Goal: Task Accomplishment & Management: Manage account settings

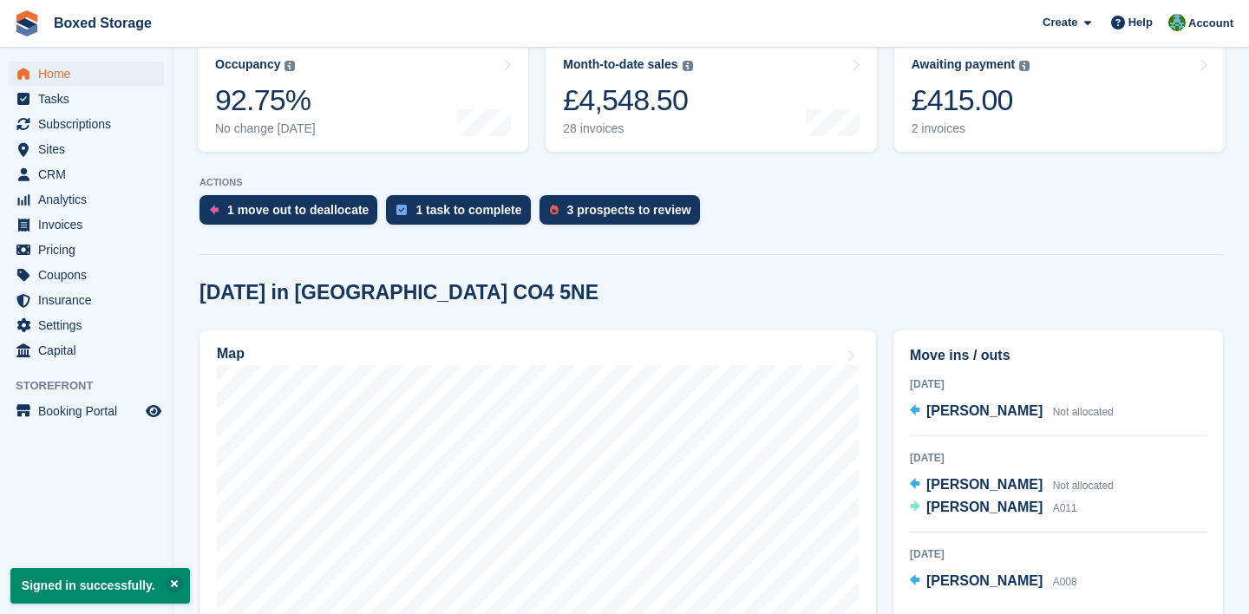
scroll to position [234, 0]
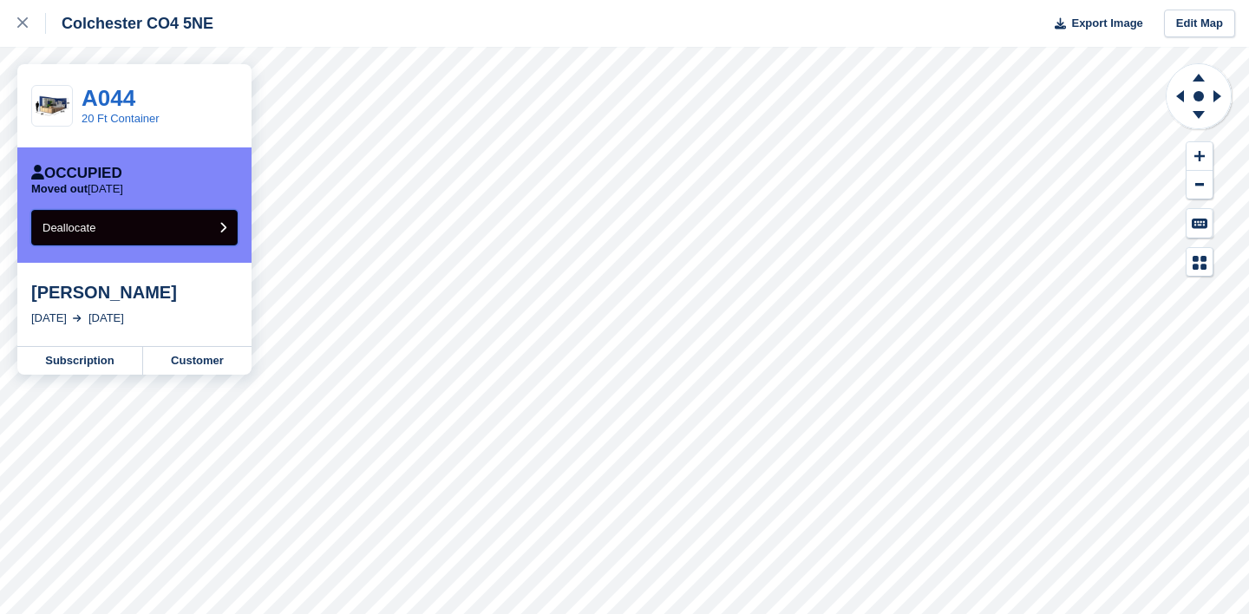
click at [189, 227] on button "Deallocate" at bounding box center [134, 228] width 206 height 36
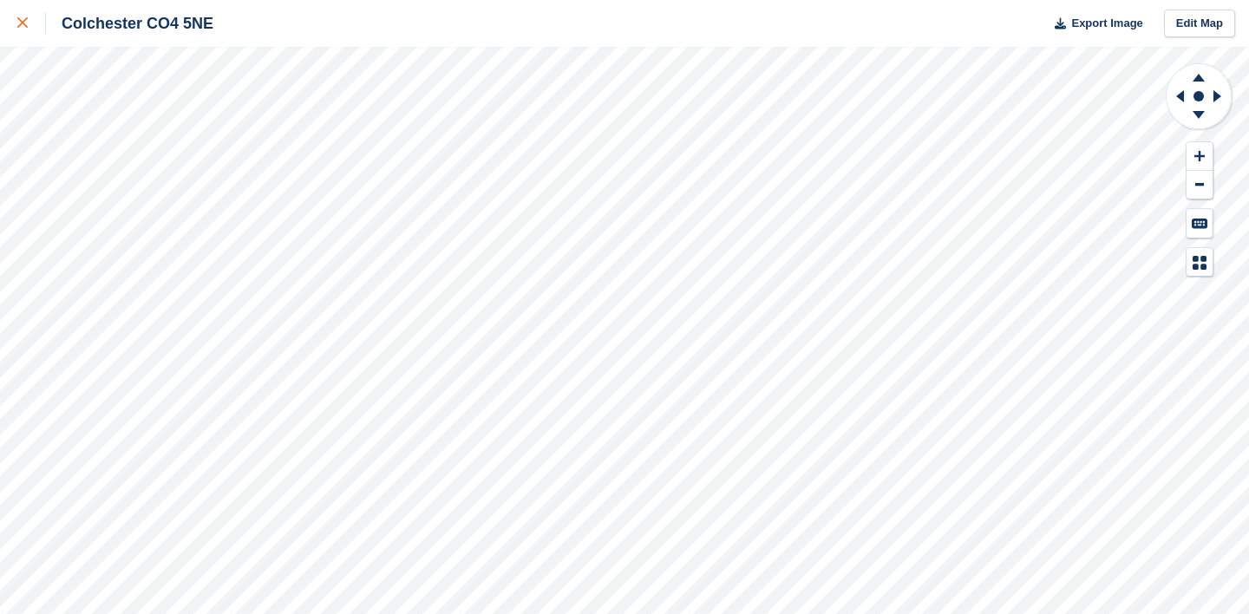
click at [21, 29] on div at bounding box center [31, 23] width 29 height 21
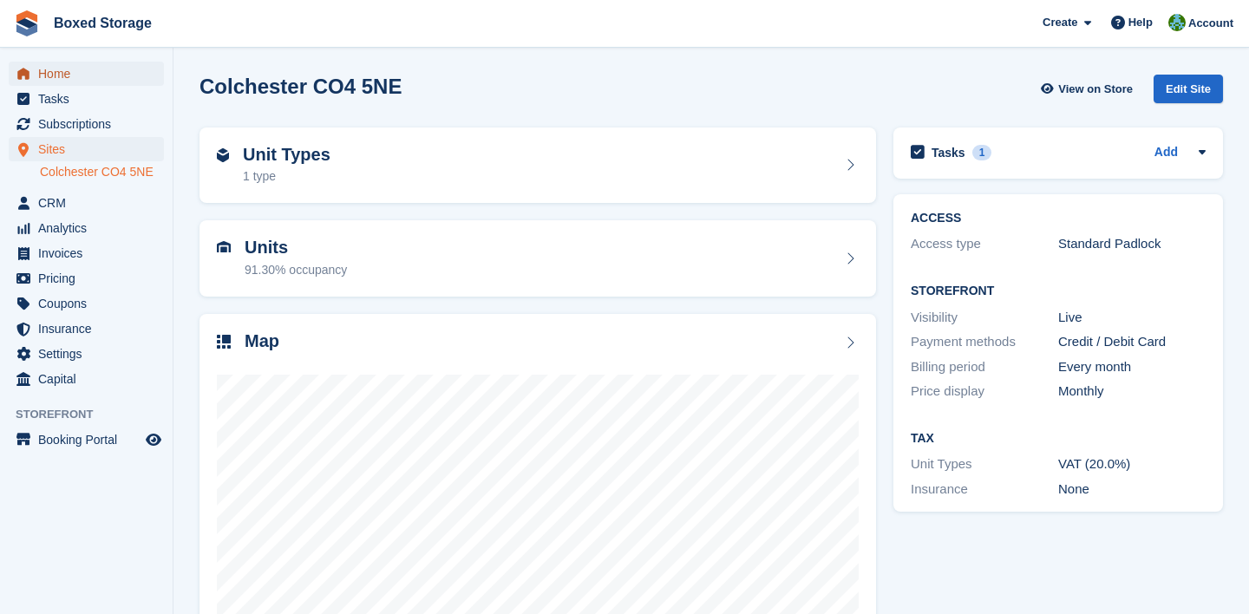
click at [78, 70] on span "Home" at bounding box center [90, 74] width 104 height 24
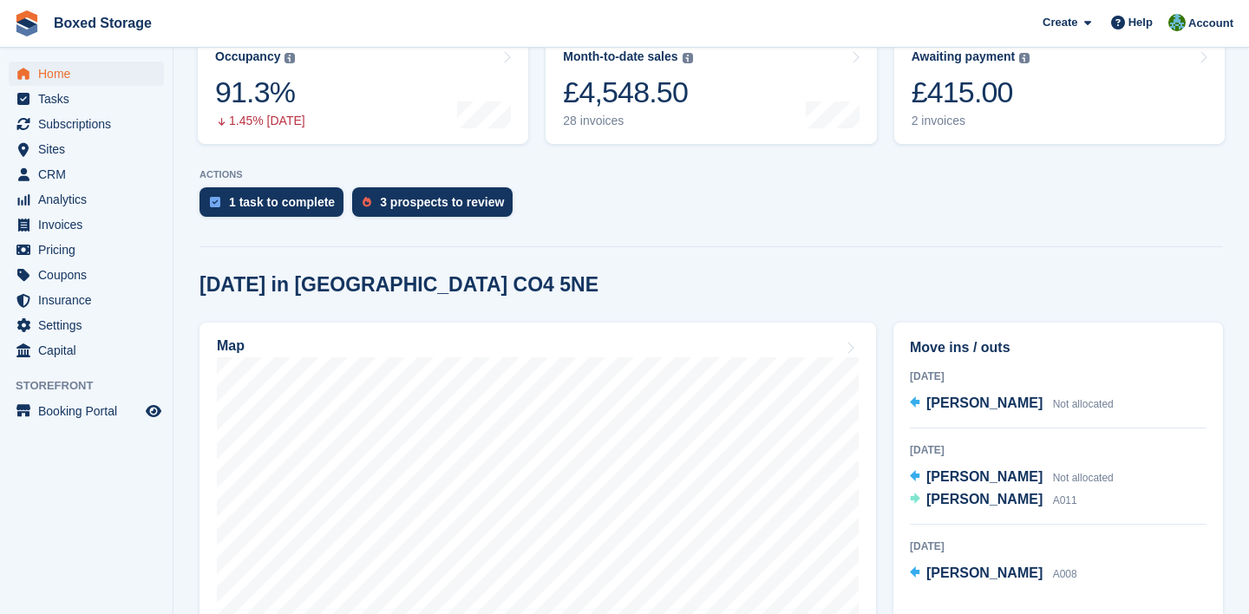
scroll to position [245, 0]
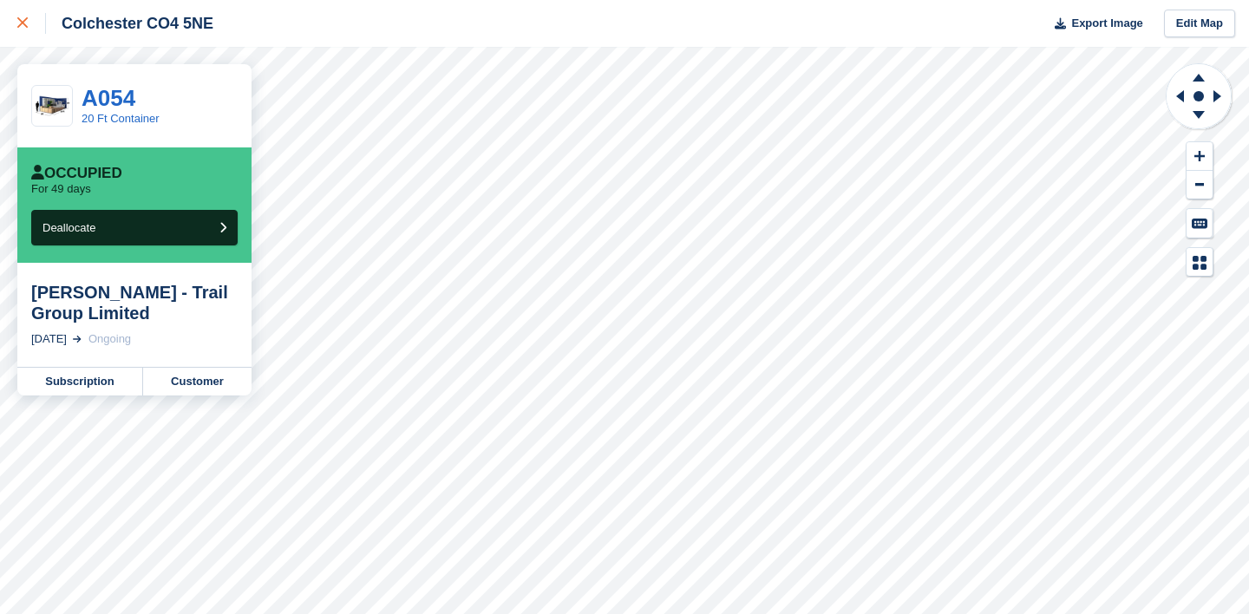
click at [23, 17] on icon at bounding box center [22, 22] width 10 height 10
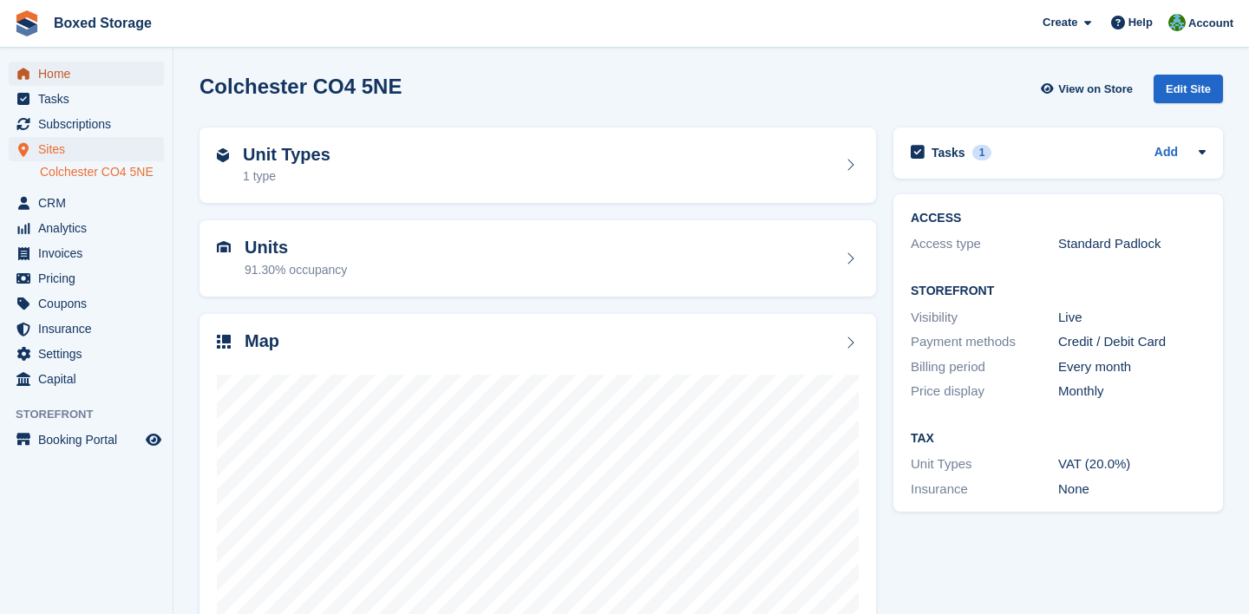
click at [100, 65] on span "Home" at bounding box center [90, 74] width 104 height 24
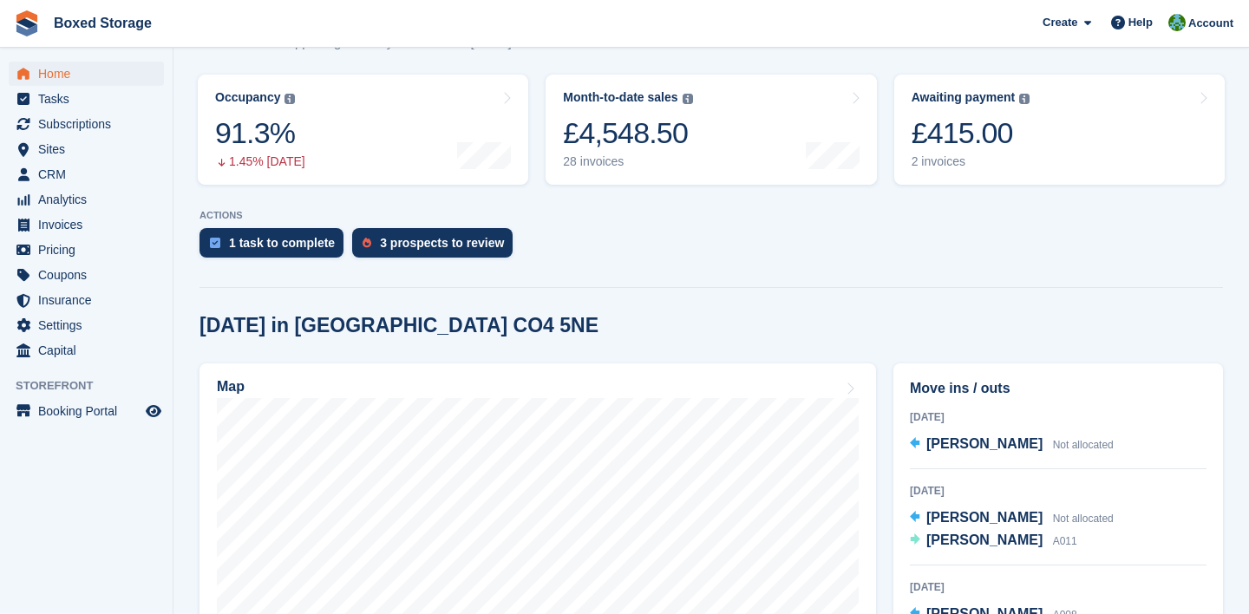
scroll to position [208, 0]
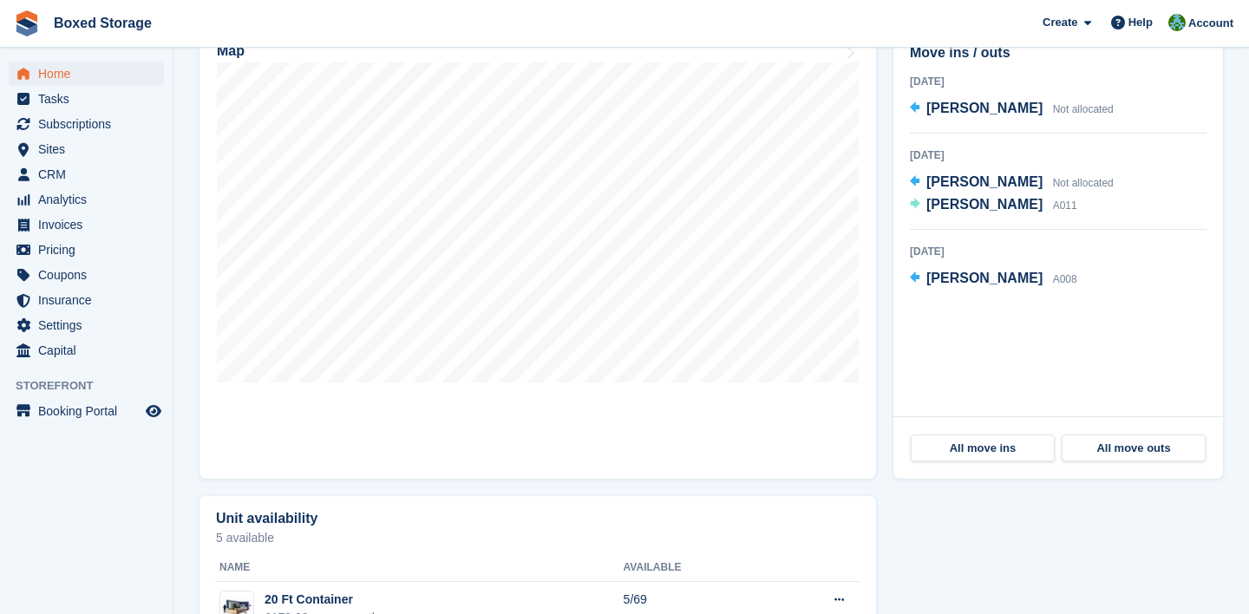
scroll to position [507, 0]
